Goal: Find specific fact: Find specific fact

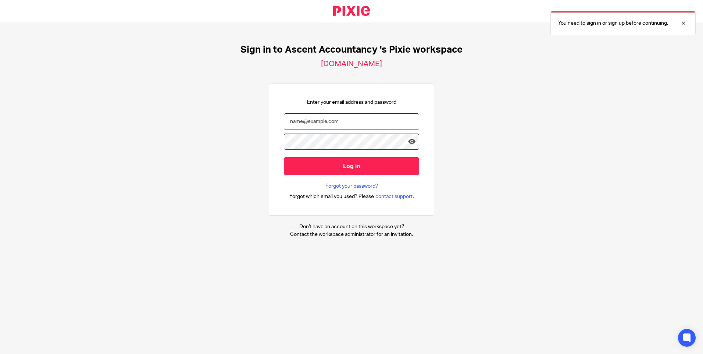
click at [295, 123] on input "email" at bounding box center [351, 121] width 135 height 17
click at [596, 27] on div "You need to sign in or sign up before continuing." at bounding box center [622, 23] width 145 height 24
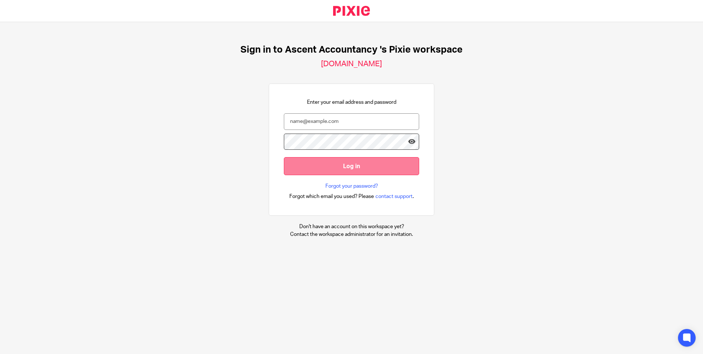
click at [369, 162] on input "Log in" at bounding box center [351, 166] width 135 height 18
click at [348, 119] on input "email" at bounding box center [351, 121] width 135 height 17
click at [294, 123] on input "email" at bounding box center [351, 121] width 135 height 17
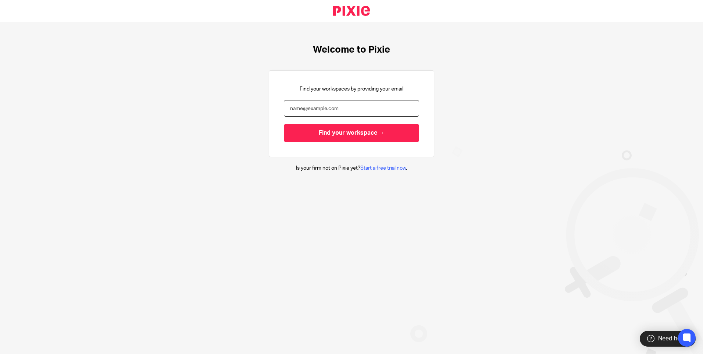
click at [308, 105] on input "email" at bounding box center [351, 108] width 135 height 17
type input "[PERSON_NAME][EMAIL_ADDRESS][DOMAIN_NAME]"
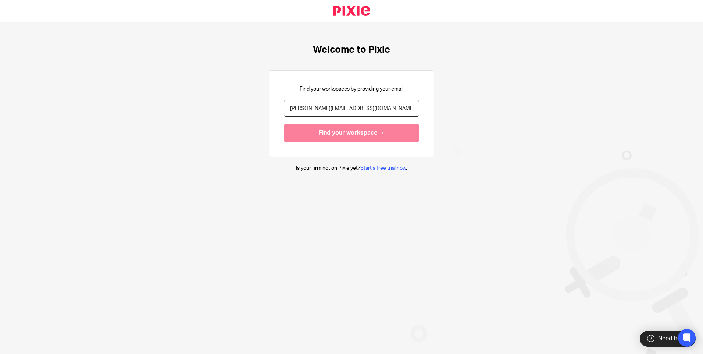
click at [315, 135] on input "Find your workspace →" at bounding box center [351, 133] width 135 height 18
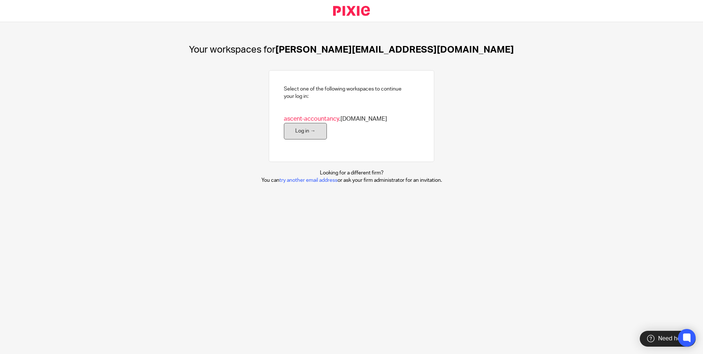
click at [327, 130] on link "Log in →" at bounding box center [305, 131] width 43 height 17
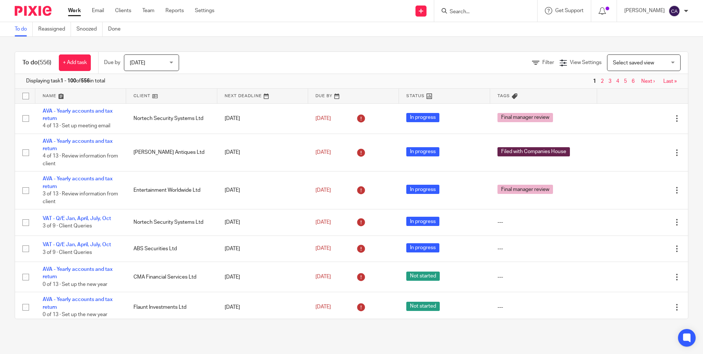
click at [463, 15] on input "Search" at bounding box center [482, 12] width 66 height 7
type input "station"
click at [482, 12] on input "station" at bounding box center [482, 12] width 66 height 7
drag, startPoint x: 482, startPoint y: 12, endPoint x: 437, endPoint y: 6, distance: 45.7
click at [437, 6] on div "Send new email Create task Add client Request signature station Station Tyres &…" at bounding box center [463, 11] width 477 height 22
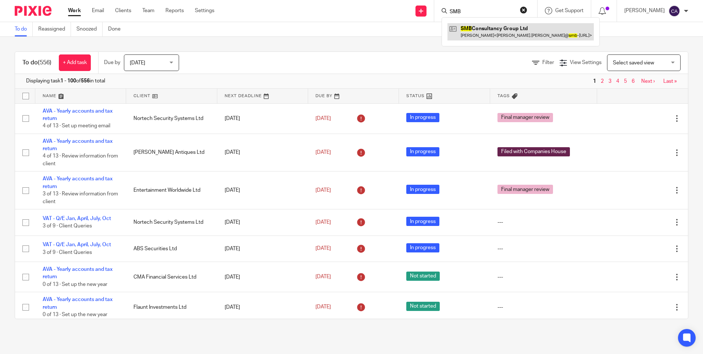
type input "SMB"
click at [481, 24] on link at bounding box center [520, 31] width 146 height 17
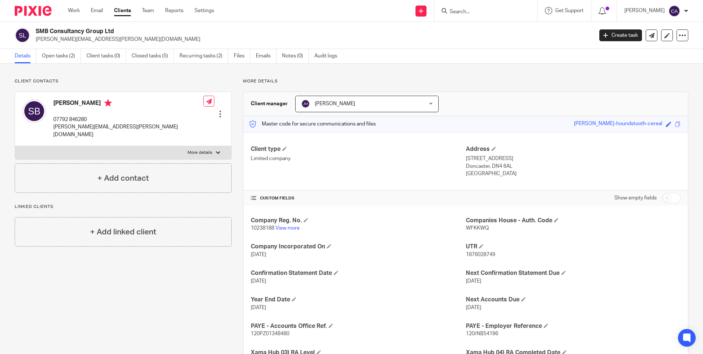
scroll to position [70, 0]
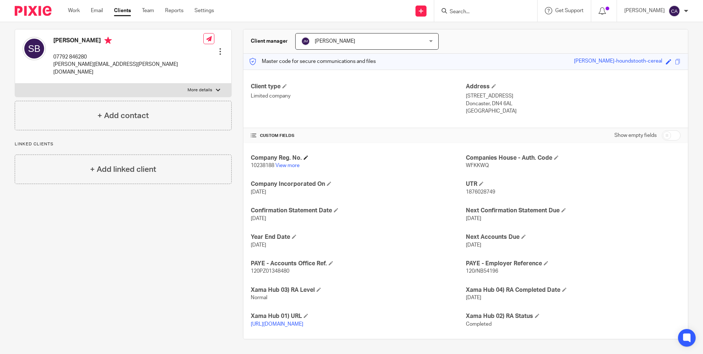
drag, startPoint x: 505, startPoint y: 186, endPoint x: 249, endPoint y: 147, distance: 259.1
click at [249, 147] on div "Company Reg. No. 10238188 View more Companies House - Auth. Code WFKKWQ Company…" at bounding box center [465, 241] width 444 height 196
drag, startPoint x: 249, startPoint y: 147, endPoint x: 254, endPoint y: 156, distance: 10.4
copy div "Company Reg. No. 10238188 View more Companies House - Auth. Code WFKKWQ Company…"
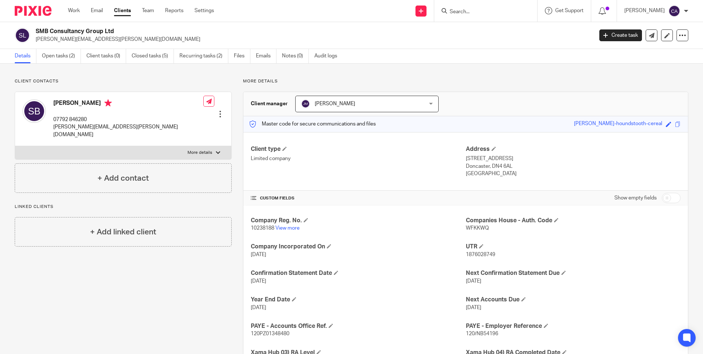
click at [471, 14] on input "Search" at bounding box center [482, 12] width 66 height 7
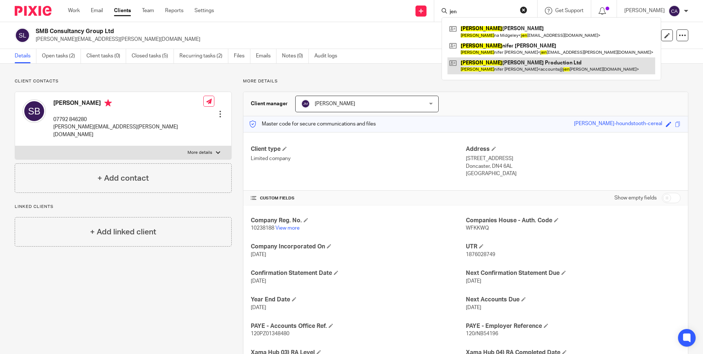
type input "jen"
click at [487, 61] on link at bounding box center [551, 65] width 208 height 17
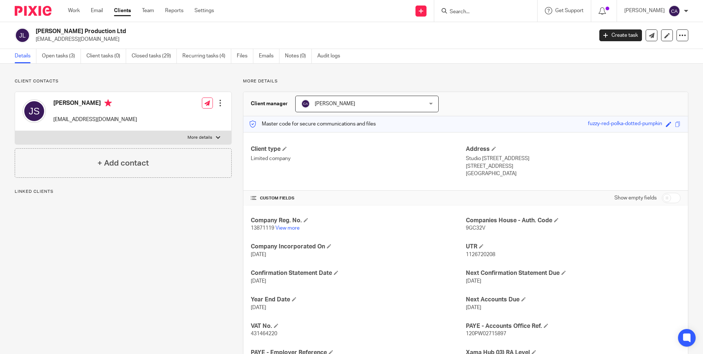
scroll to position [96, 0]
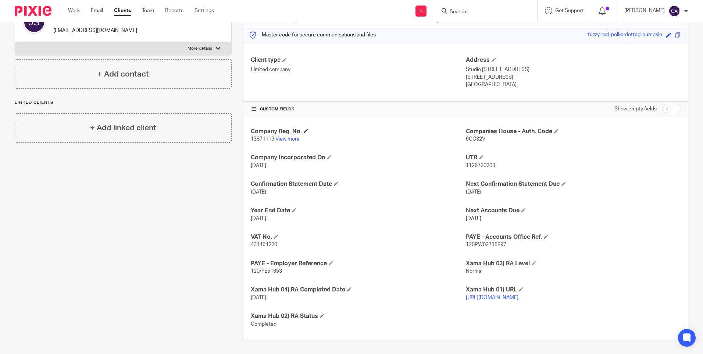
drag, startPoint x: 347, startPoint y: 263, endPoint x: 250, endPoint y: 121, distance: 171.6
click at [250, 121] on div "Company Reg. No. 13871119 View more Companies House - [GEOGRAPHIC_DATA]. Code 9…" at bounding box center [465, 228] width 444 height 222
drag, startPoint x: 250, startPoint y: 121, endPoint x: 275, endPoint y: 129, distance: 25.3
copy div "Company Reg. No. 13871119 View more Companies House - Auth. Code 9GC32V Company…"
